Goal: Task Accomplishment & Management: Complete application form

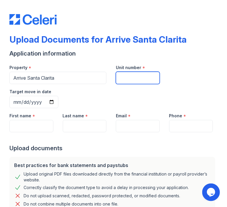
click at [125, 82] on input "Unit number" at bounding box center [138, 78] width 44 height 12
type input "251"
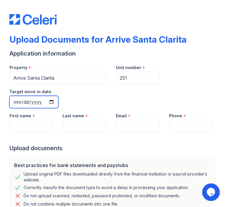
click at [54, 101] on input "Target move in date" at bounding box center [33, 102] width 49 height 12
type input "[DATE]"
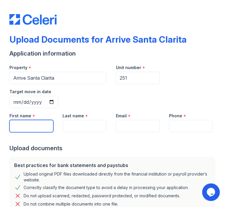
click at [34, 124] on input "First name" at bounding box center [31, 126] width 44 height 12
type input "Lolita"
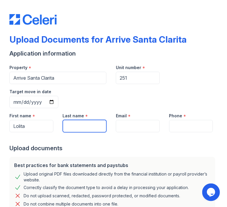
click at [75, 128] on input "Last name" at bounding box center [85, 126] width 44 height 12
type input "winfield"
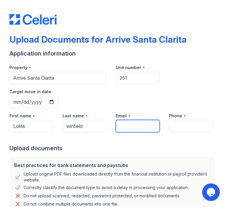
click at [128, 129] on input "Email" at bounding box center [138, 126] width 44 height 12
type input "l"
type input "Lolitaann1745@gmail.com"
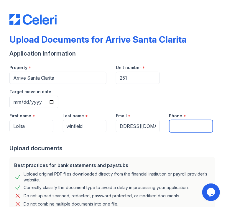
click at [172, 123] on input "Phone" at bounding box center [191, 126] width 44 height 12
type input "6613613700"
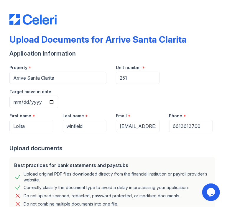
click at [180, 80] on div "Property * Arrive Santa Clarita Unit number * 251 Target move in date 2025-11-06" at bounding box center [111, 84] width 212 height 48
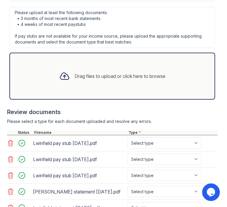
scroll to position [279, 0]
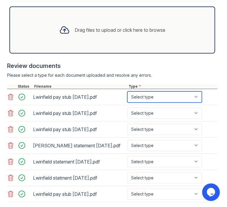
click at [169, 97] on select "Select type Paystub Bank Statement Offer Letter Tax Documents Benefit Award Let…" at bounding box center [164, 96] width 74 height 11
select select "paystub"
click at [127, 91] on select "Select type Paystub Bank Statement Offer Letter Tax Documents Benefit Award Let…" at bounding box center [164, 96] width 74 height 11
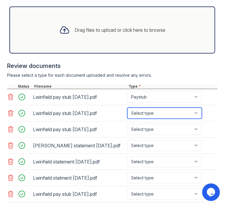
click at [145, 115] on select "Select type Paystub Bank Statement Offer Letter Tax Documents Benefit Award Let…" at bounding box center [164, 113] width 74 height 11
select select "paystub"
click at [127, 108] on select "Select type Paystub Bank Statement Offer Letter Tax Documents Benefit Award Let…" at bounding box center [164, 113] width 74 height 11
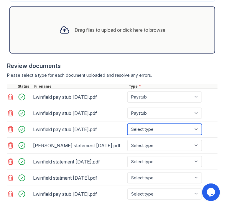
click at [150, 125] on select "Select type Paystub Bank Statement Offer Letter Tax Documents Benefit Award Let…" at bounding box center [164, 129] width 74 height 11
select select "paystub"
click at [127, 124] on select "Select type Paystub Bank Statement Offer Letter Tax Documents Benefit Award Let…" at bounding box center [164, 129] width 74 height 11
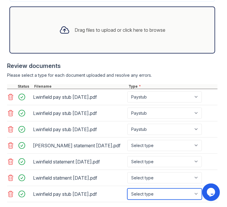
click at [146, 193] on select "Select type Paystub Bank Statement Offer Letter Tax Documents Benefit Award Let…" at bounding box center [164, 194] width 74 height 11
select select "paystub"
click at [127, 189] on select "Select type Paystub Bank Statement Offer Letter Tax Documents Benefit Award Let…" at bounding box center [164, 194] width 74 height 11
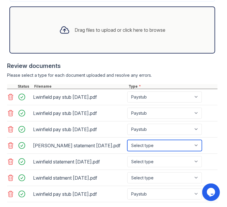
click at [159, 144] on select "Select type Paystub Bank Statement Offer Letter Tax Documents Benefit Award Let…" at bounding box center [164, 145] width 74 height 11
select select "bank_statement"
click at [127, 140] on select "Select type Paystub Bank Statement Offer Letter Tax Documents Benefit Award Let…" at bounding box center [164, 145] width 74 height 11
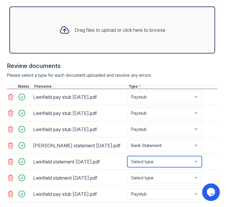
click at [154, 162] on select "Select type Paystub Bank Statement Offer Letter Tax Documents Benefit Award Let…" at bounding box center [164, 161] width 74 height 11
select select "bank_statement"
click at [127, 156] on select "Select type Paystub Bank Statement Offer Letter Tax Documents Benefit Award Let…" at bounding box center [164, 161] width 74 height 11
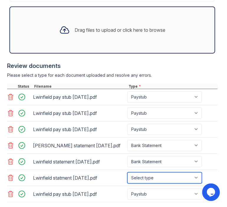
click at [149, 176] on select "Select type Paystub Bank Statement Offer Letter Tax Documents Benefit Award Let…" at bounding box center [164, 177] width 74 height 11
select select "bank_statement"
click at [127, 172] on select "Select type Paystub Bank Statement Offer Letter Tax Documents Benefit Award Let…" at bounding box center [164, 177] width 74 height 11
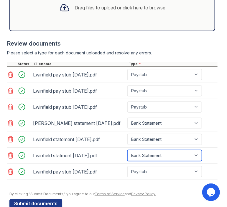
scroll to position [312, 0]
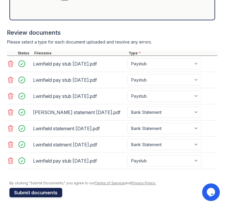
click at [54, 190] on button "Submit documents" at bounding box center [35, 192] width 53 height 9
